Goal: Task Accomplishment & Management: Manage account settings

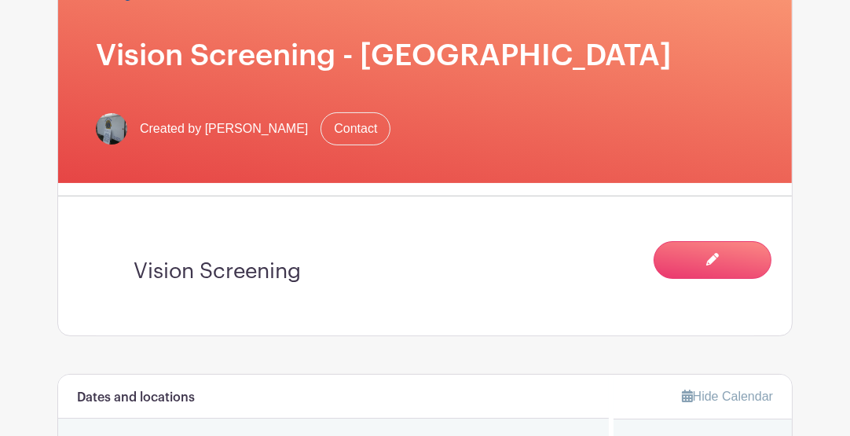
scroll to position [313, 0]
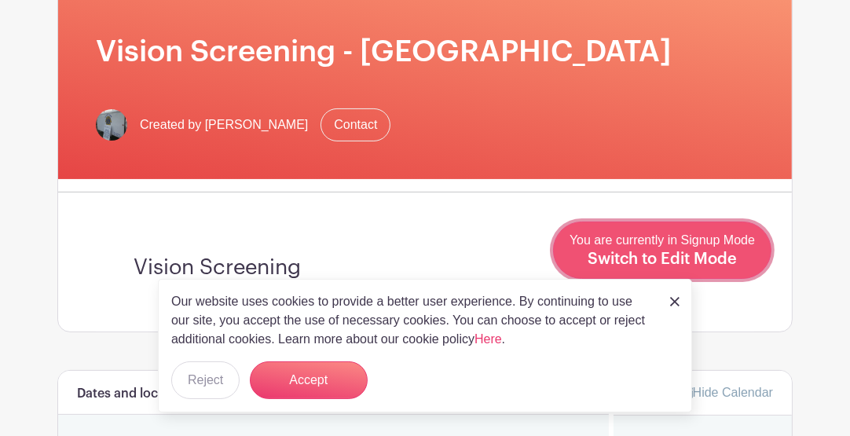
click at [718, 253] on span "Switch to Edit Mode" at bounding box center [661, 259] width 149 height 16
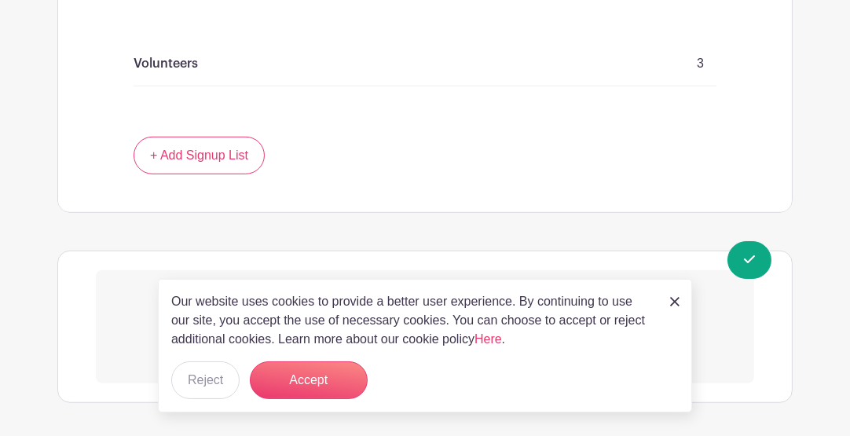
scroll to position [1134, 0]
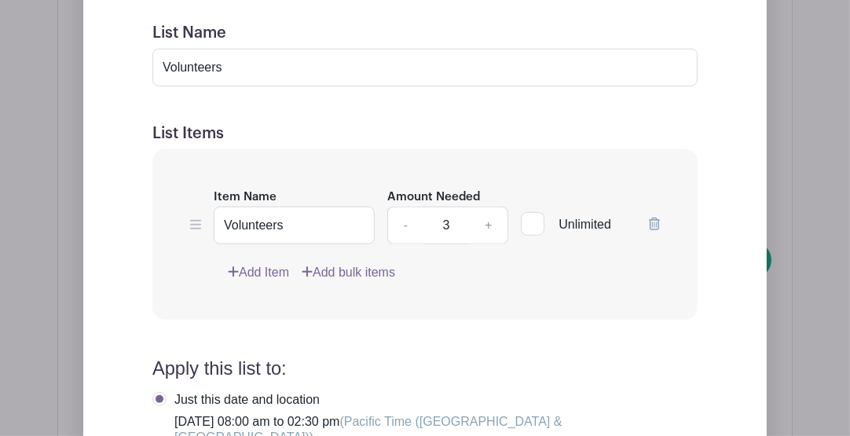
scroll to position [1291, 0]
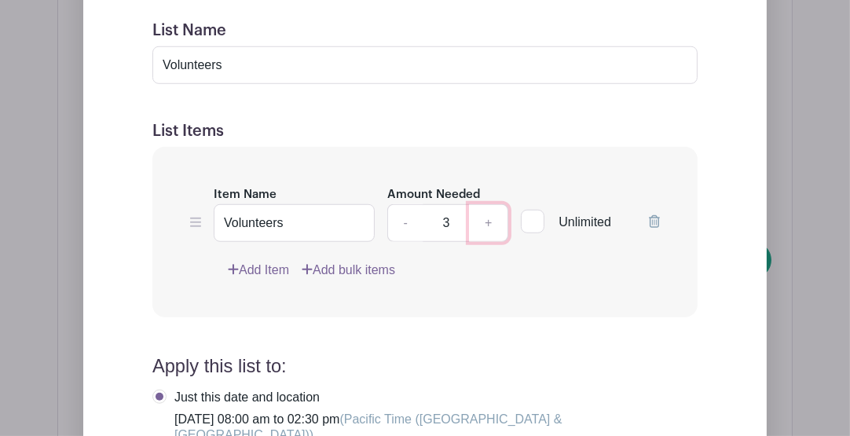
click at [496, 242] on link "+" at bounding box center [488, 223] width 39 height 38
type input "6"
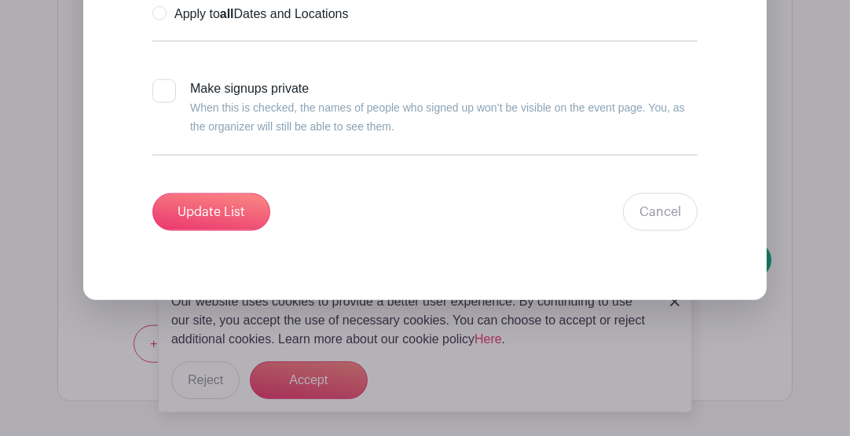
scroll to position [1866, 0]
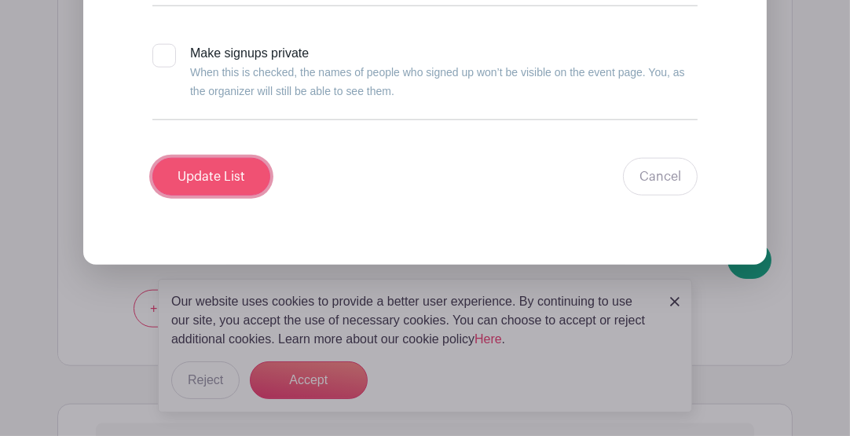
click at [235, 196] on input "Update List" at bounding box center [211, 177] width 118 height 38
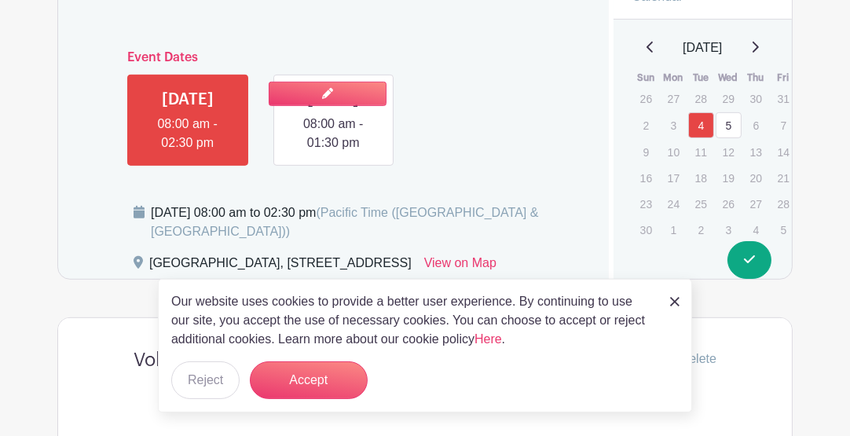
scroll to position [767, 0]
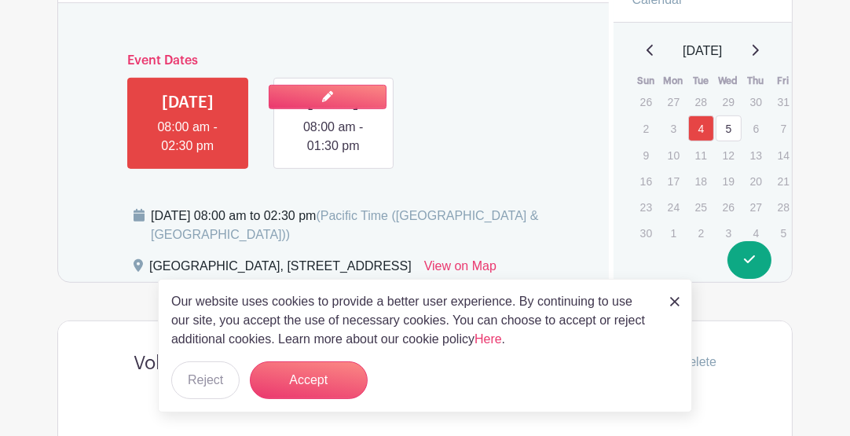
click at [333, 155] on link at bounding box center [333, 155] width 0 height 0
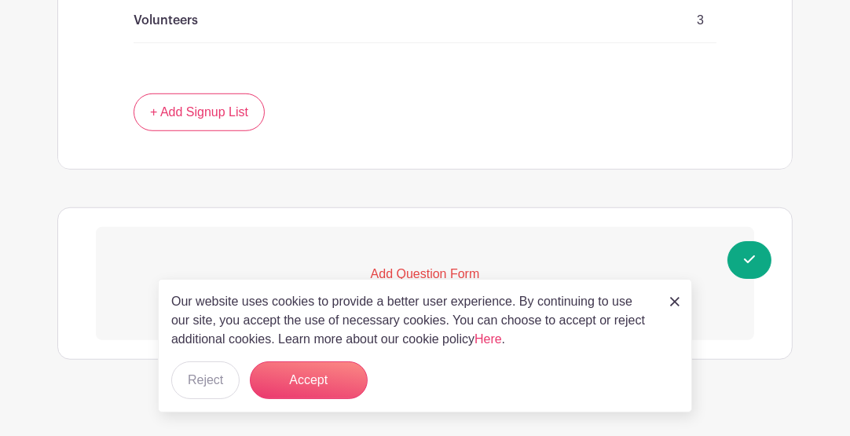
scroll to position [1186, 0]
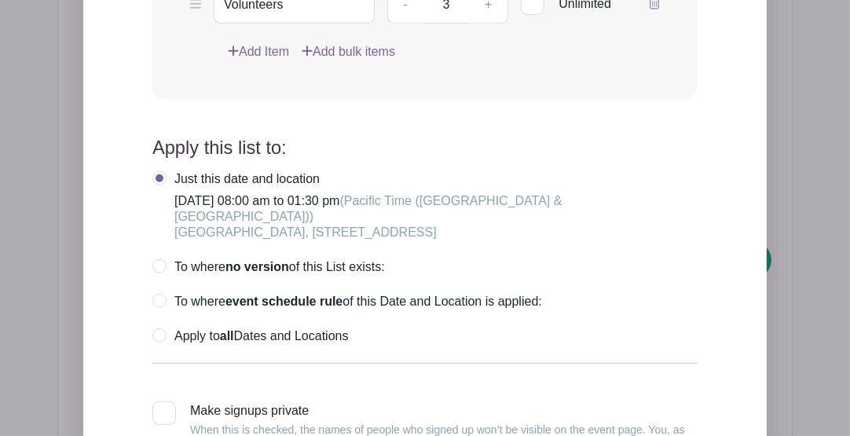
scroll to position [1477, 0]
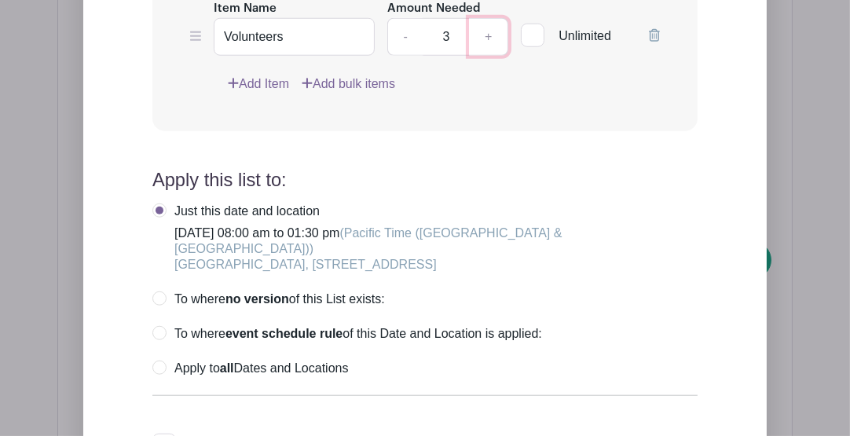
click at [488, 56] on link "+" at bounding box center [488, 37] width 39 height 38
type input "6"
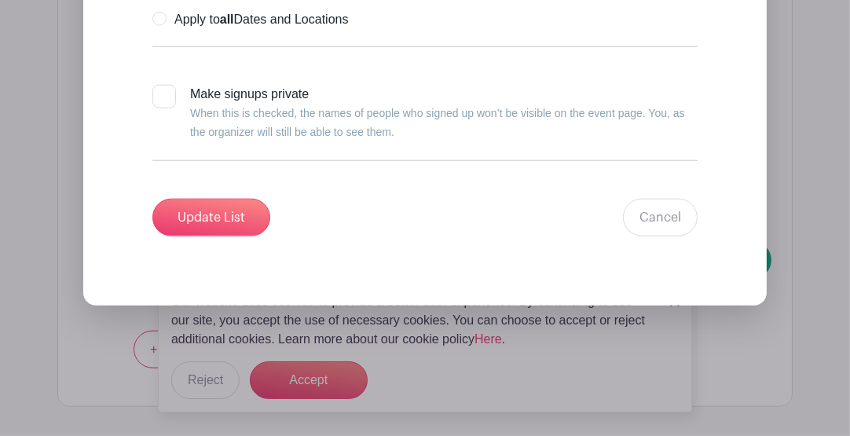
scroll to position [1895, 0]
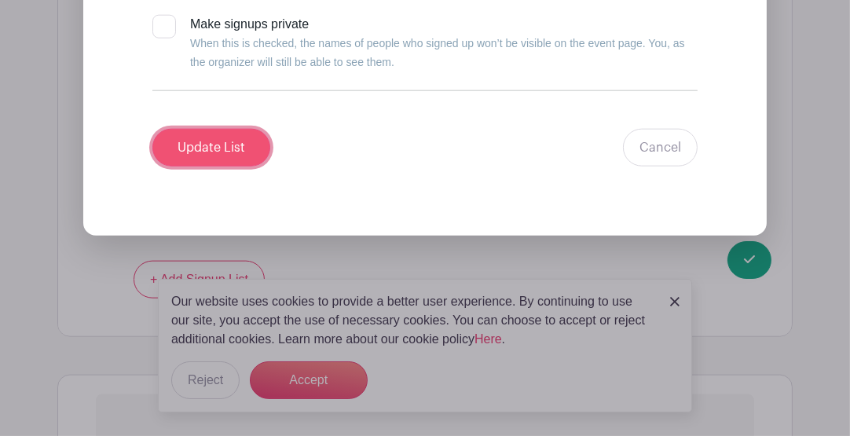
click at [230, 166] on input "Update List" at bounding box center [211, 148] width 118 height 38
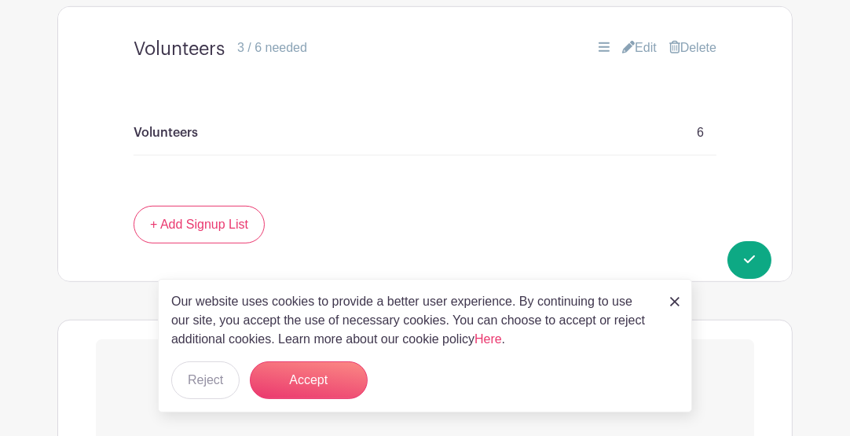
scroll to position [1134, 0]
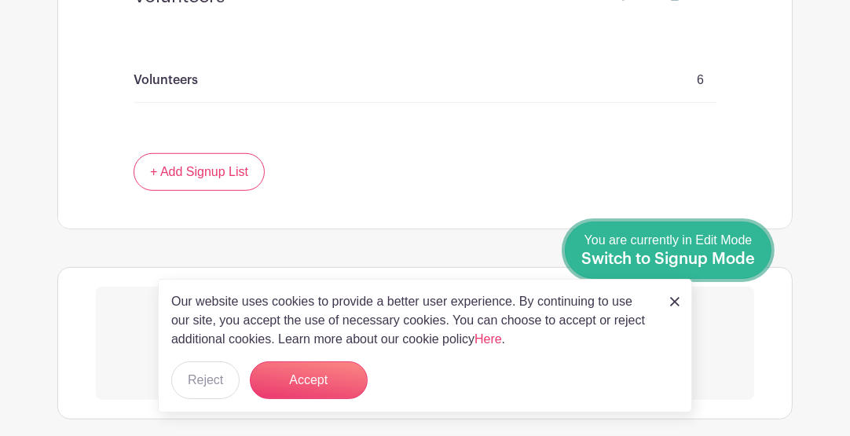
click at [753, 267] on div "You are currently in Edit Mode Switch to Signup Mode" at bounding box center [668, 250] width 174 height 38
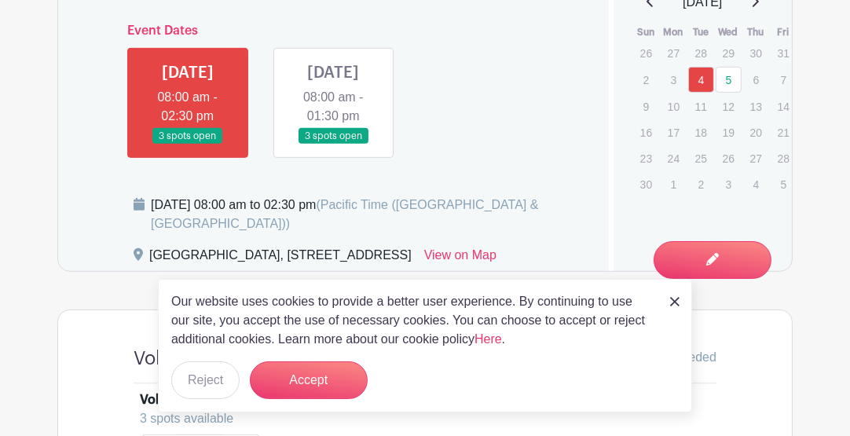
scroll to position [753, 0]
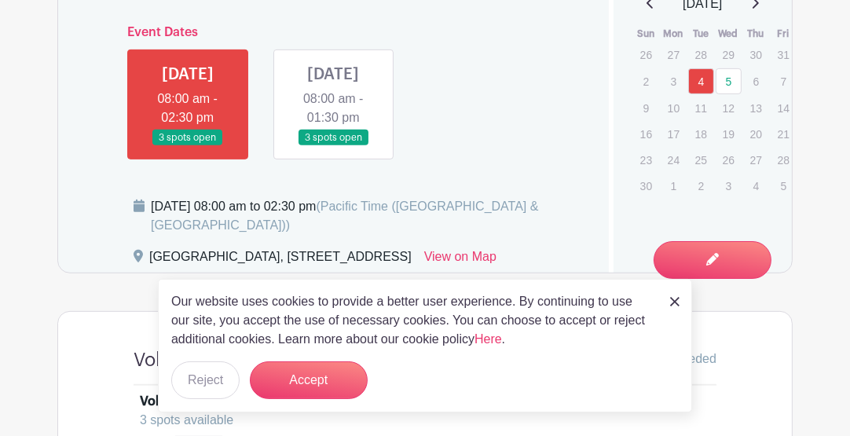
click at [188, 146] on link at bounding box center [188, 146] width 0 height 0
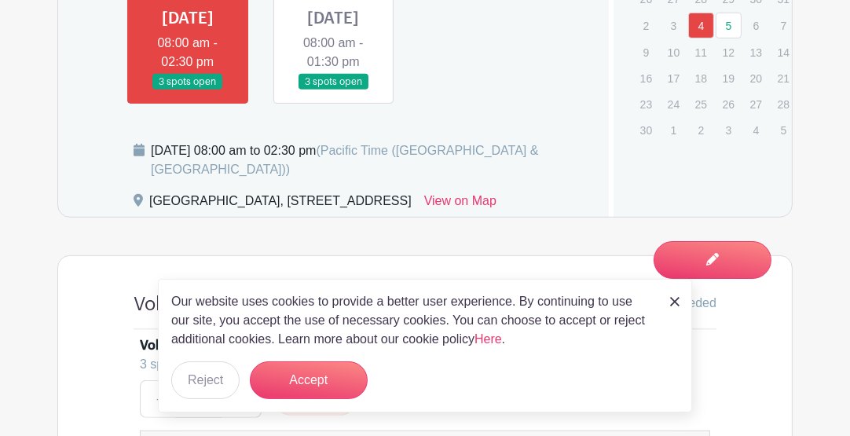
scroll to position [806, 0]
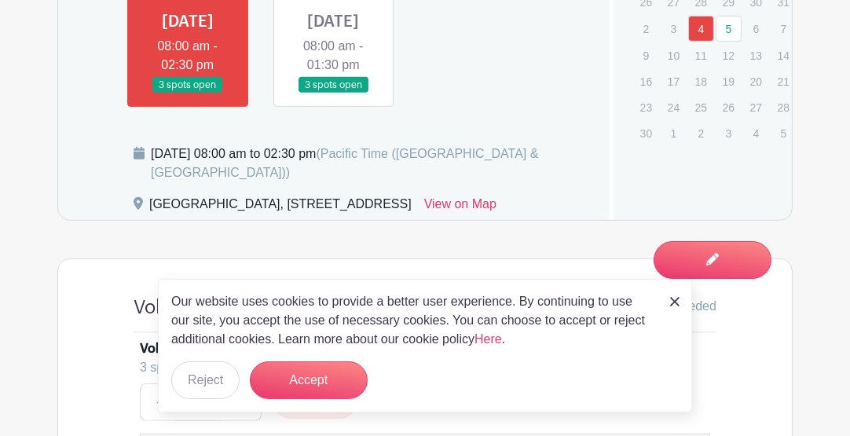
click at [333, 93] on link at bounding box center [333, 93] width 0 height 0
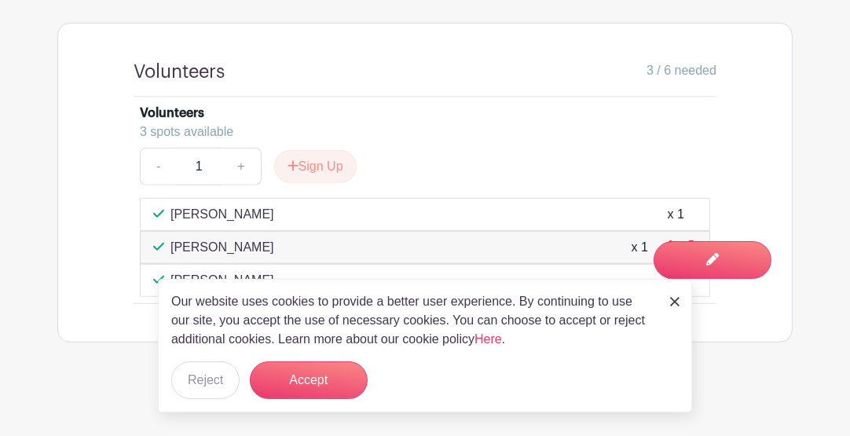
scroll to position [1014, 0]
